Goal: Book appointment/travel/reservation

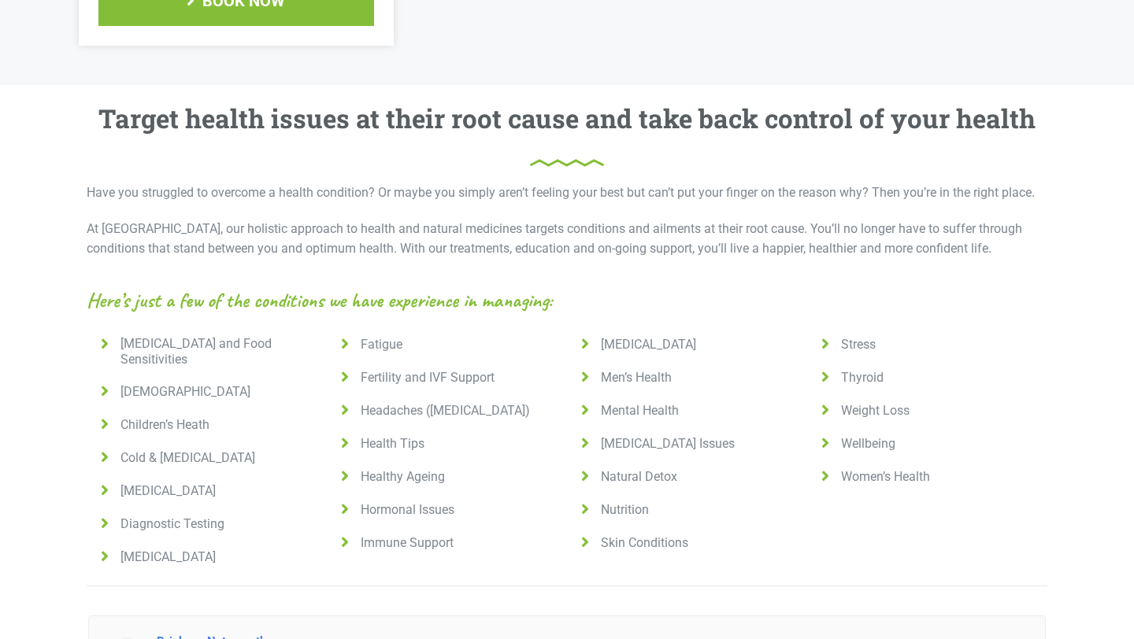
scroll to position [984, 0]
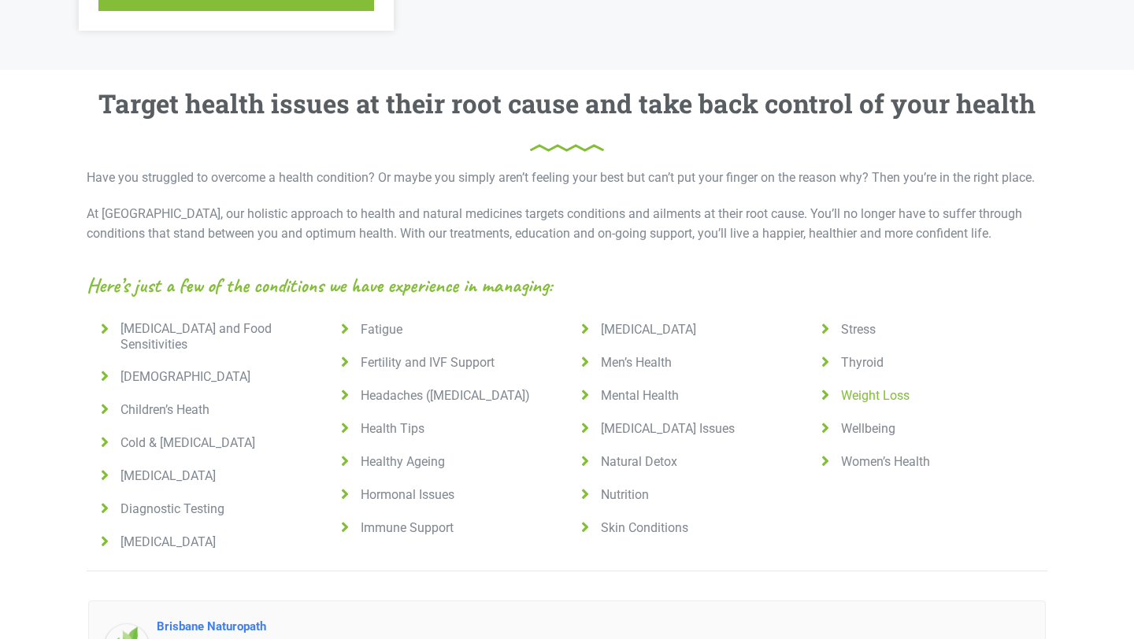
click at [875, 388] on span "Weight Loss" at bounding box center [871, 396] width 75 height 16
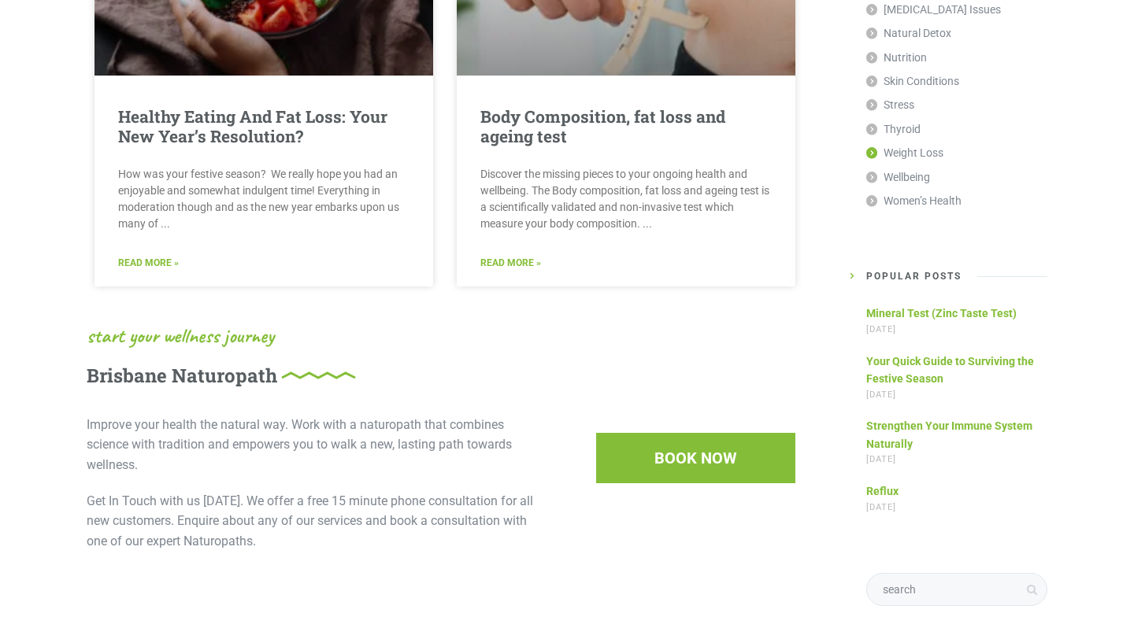
scroll to position [1370, 0]
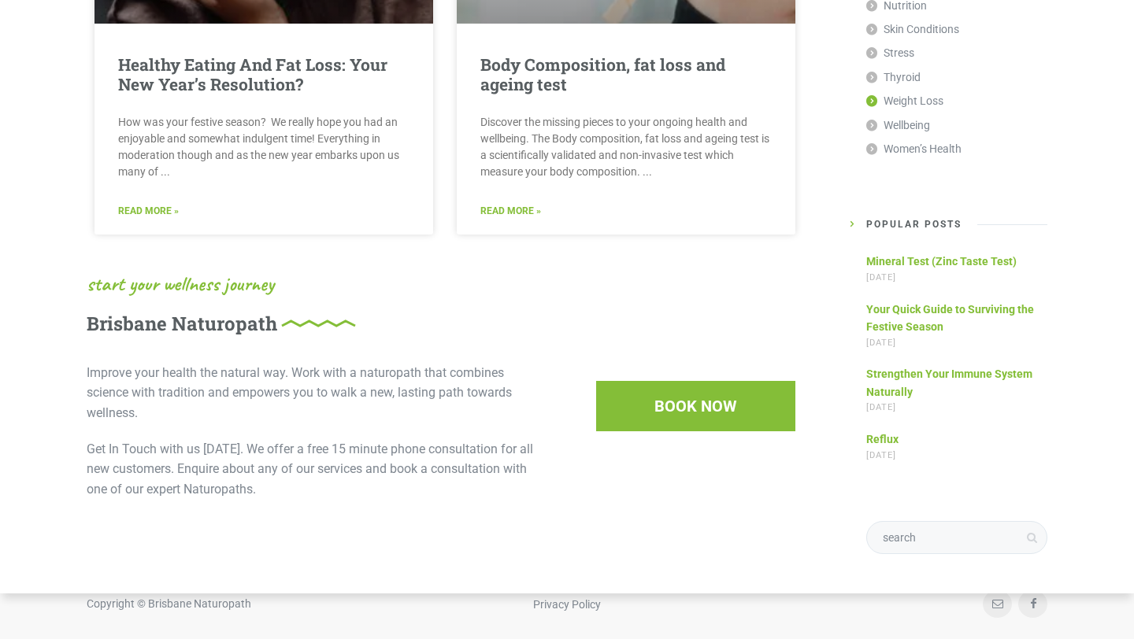
click at [712, 461] on span "BOOK NOW" at bounding box center [695, 469] width 83 height 16
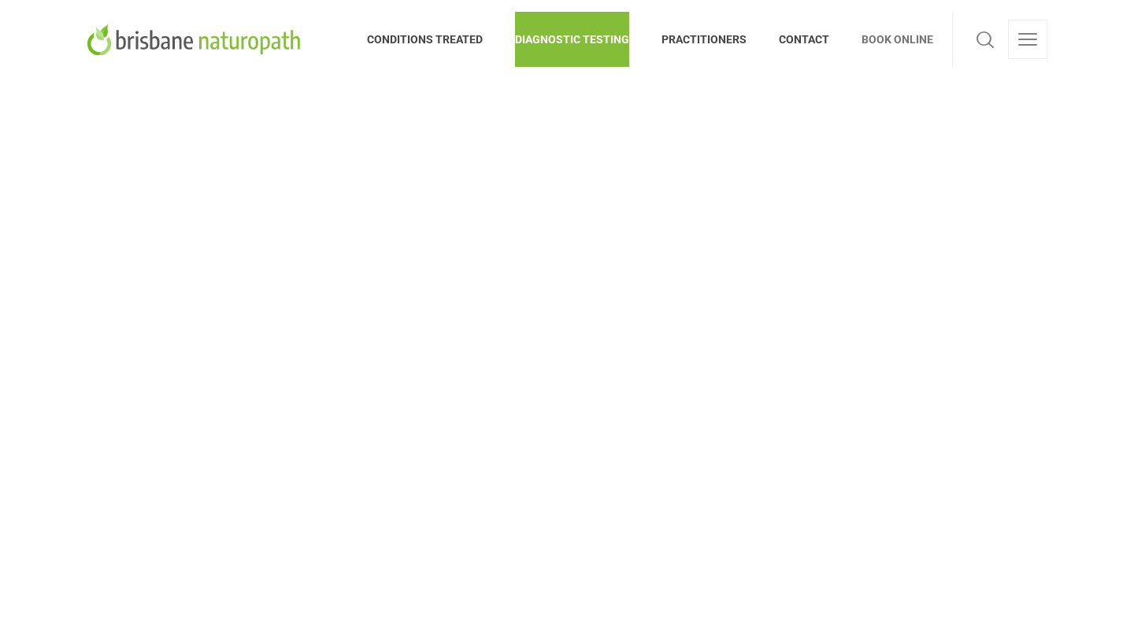
scroll to position [670, 0]
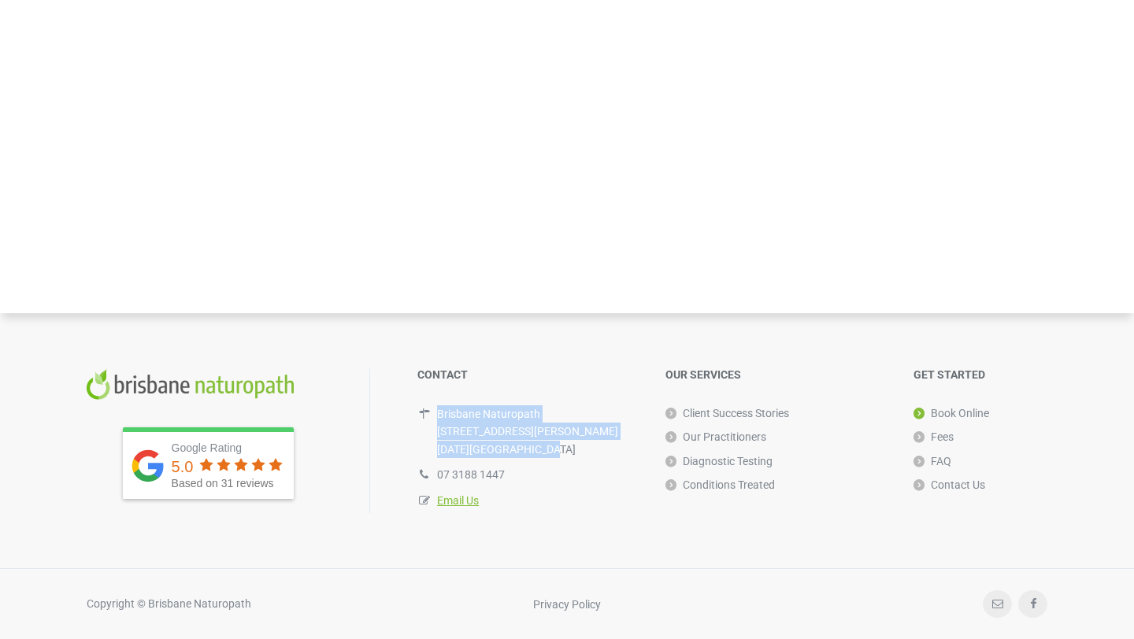
drag, startPoint x: 542, startPoint y: 450, endPoint x: 428, endPoint y: 418, distance: 118.6
click at [431, 418] on div "Brisbane Naturopath [STREET_ADDRESS][PERSON_NAME][DATE][PERSON_NAME]" at bounding box center [525, 431] width 216 height 61
copy div "Brisbane Naturopath [STREET_ADDRESS][PERSON_NAME][DATE][PERSON_NAME]"
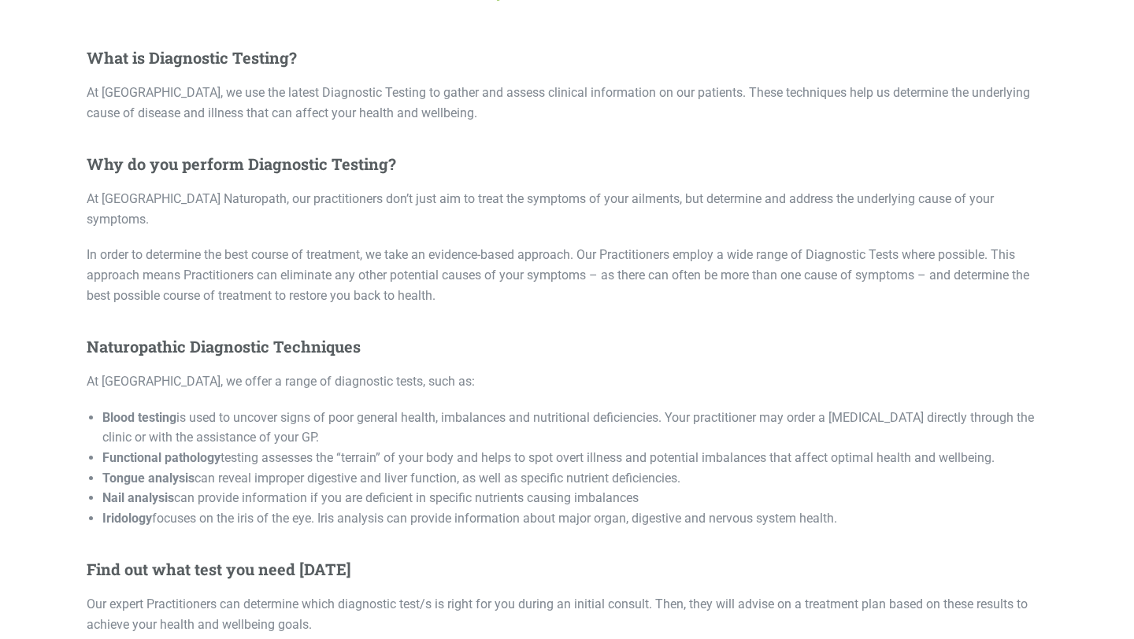
scroll to position [485, 0]
